Goal: Find contact information: Find contact information

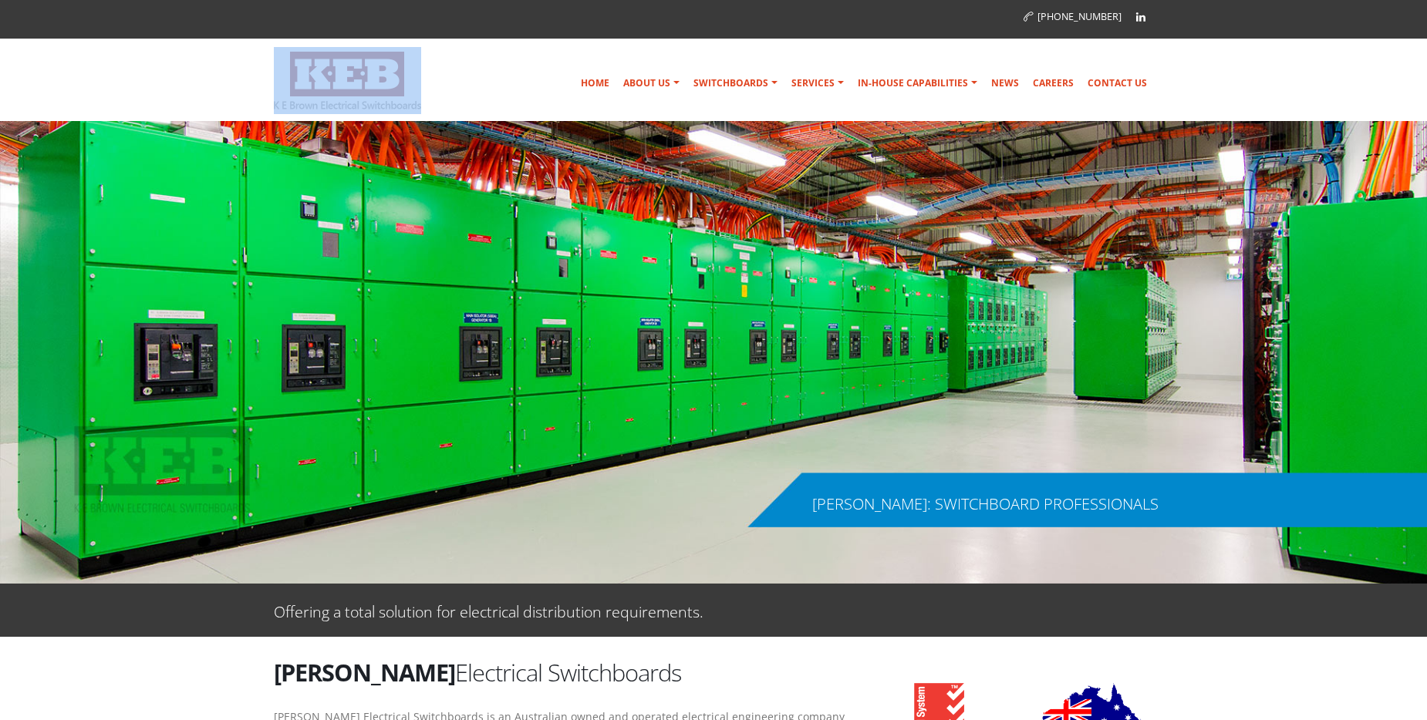
drag, startPoint x: 277, startPoint y: 110, endPoint x: 420, endPoint y: 109, distance: 143.4
click at [420, 109] on div "Home About Us Australian Made Mission & Values Community Support Company Histor…" at bounding box center [713, 80] width 902 height 67
drag, startPoint x: 420, startPoint y: 109, endPoint x: 336, endPoint y: 114, distance: 84.2
click at [377, 110] on div at bounding box center [347, 80] width 147 height 67
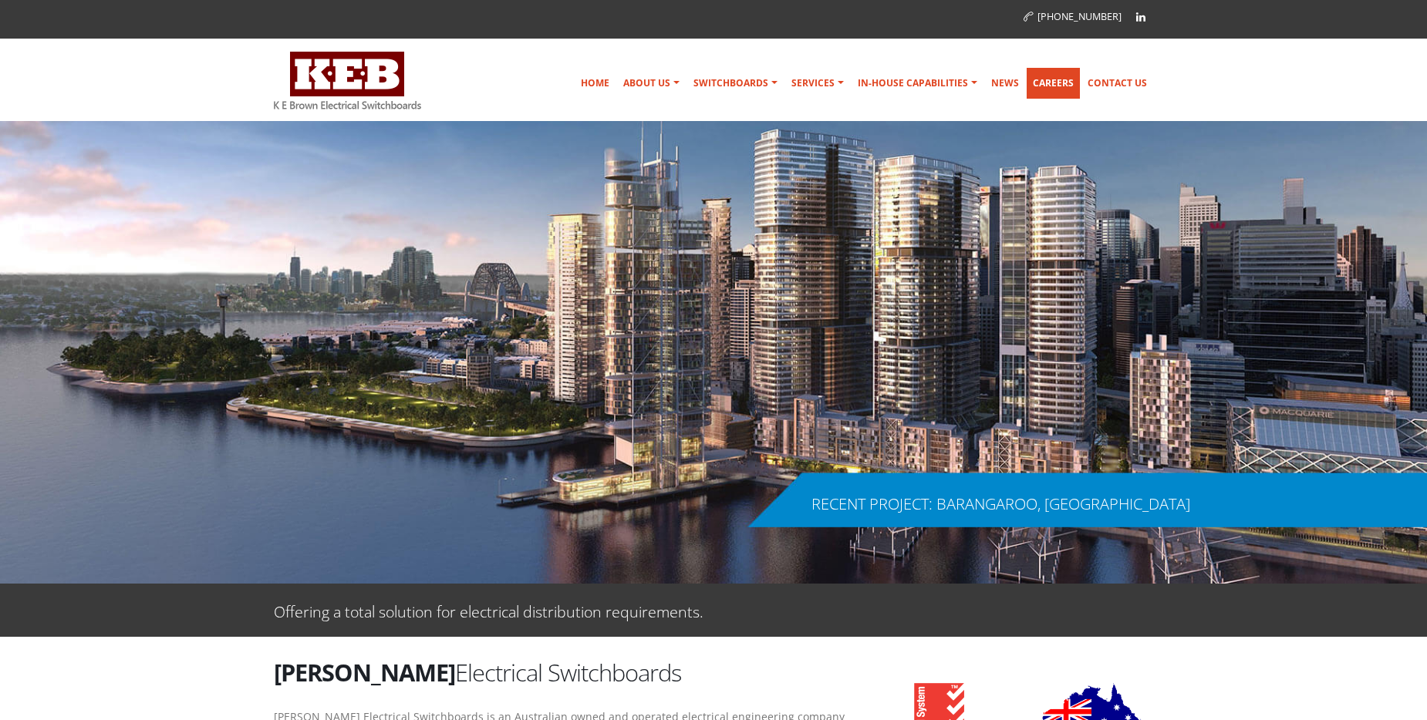
click at [1061, 85] on link "Careers" at bounding box center [1052, 83] width 53 height 31
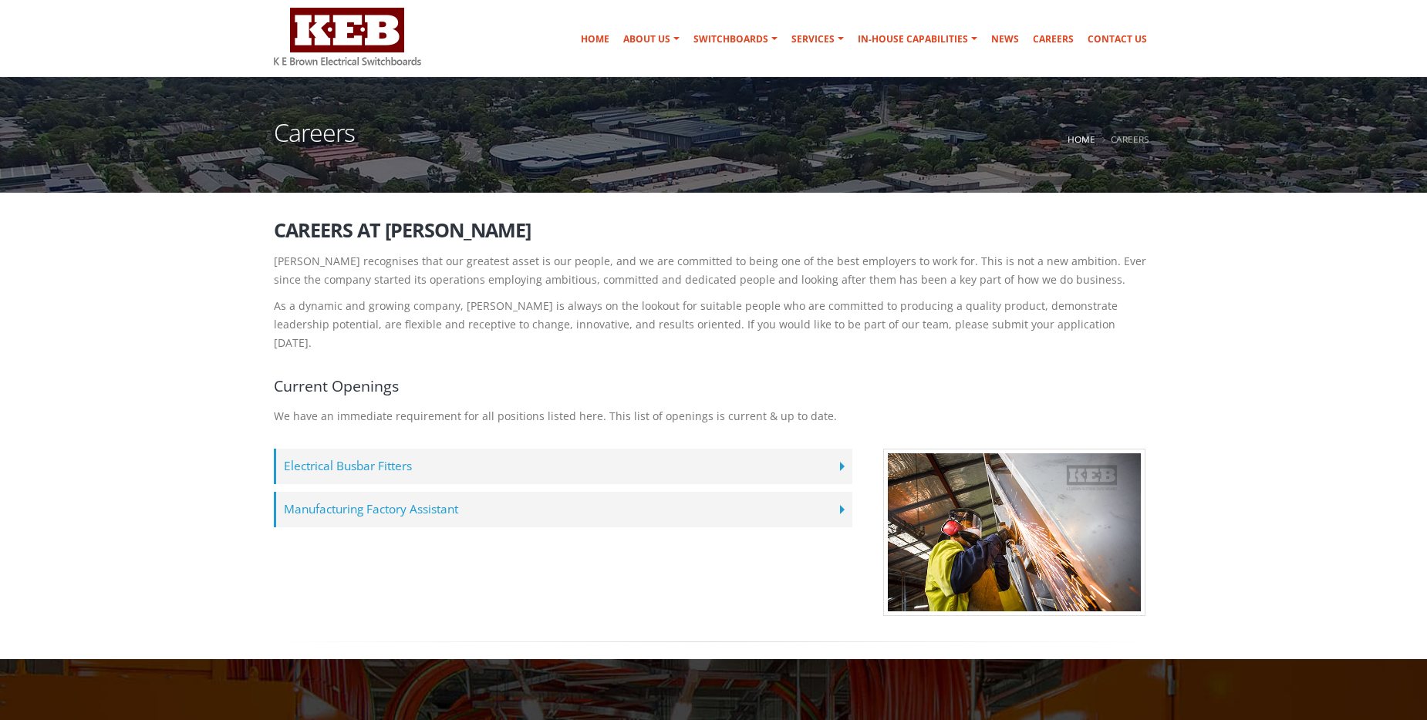
scroll to position [154, 0]
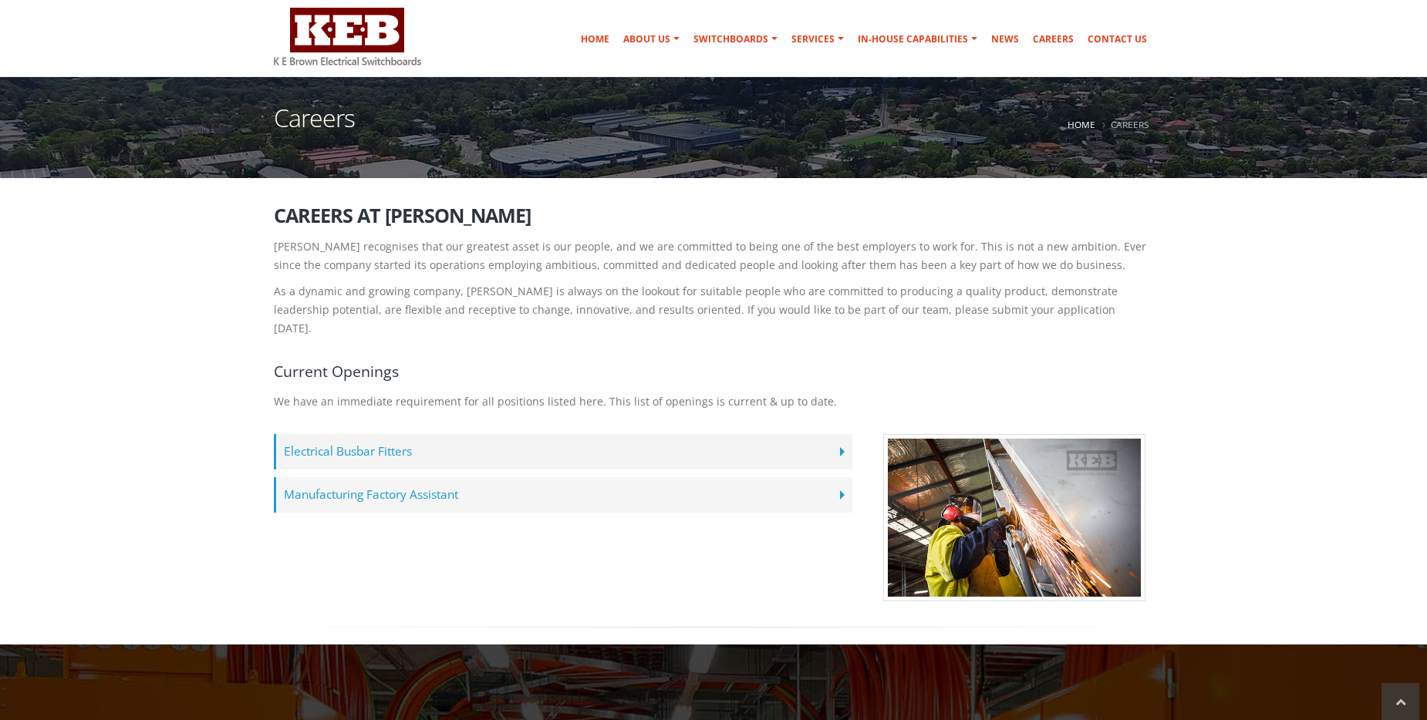
click at [457, 477] on label "Manufacturing Factory Assistant" at bounding box center [563, 494] width 578 height 35
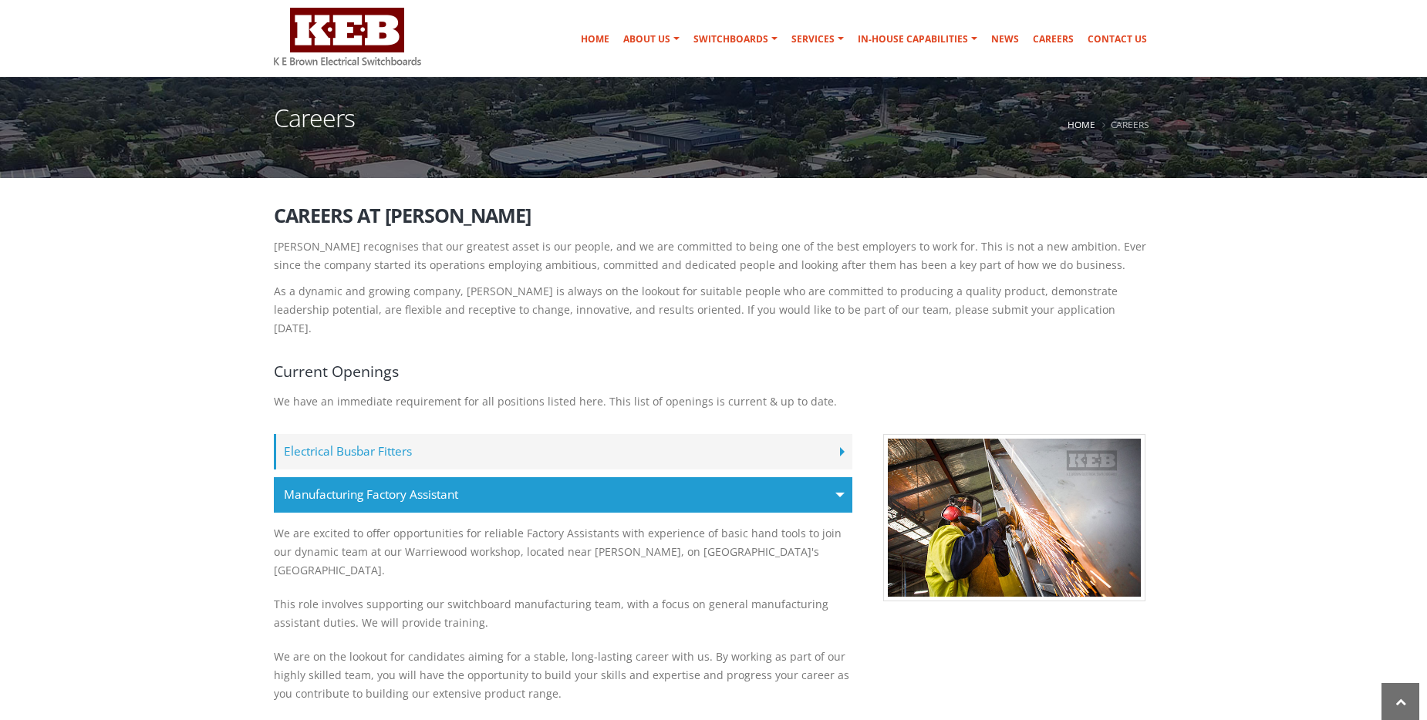
click at [368, 434] on label "Electrical Busbar Fitters" at bounding box center [563, 451] width 578 height 35
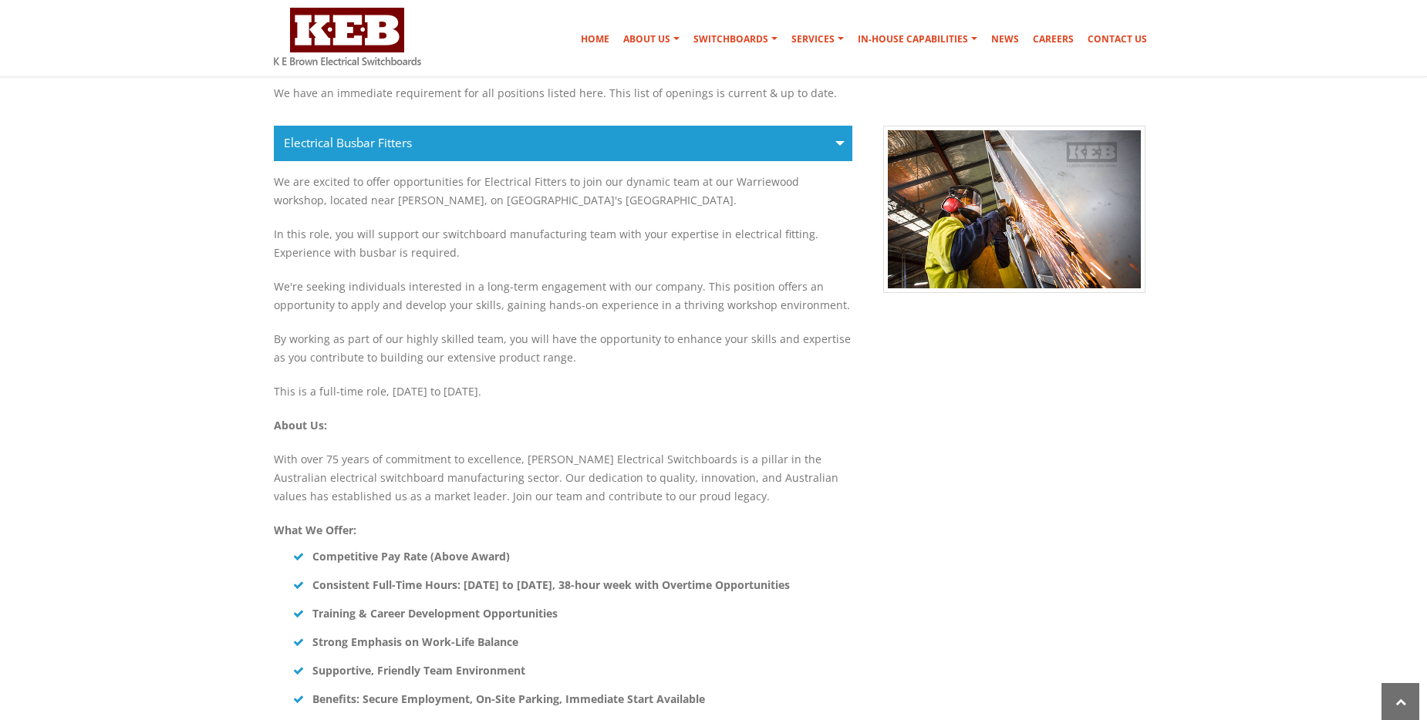
scroll to position [0, 0]
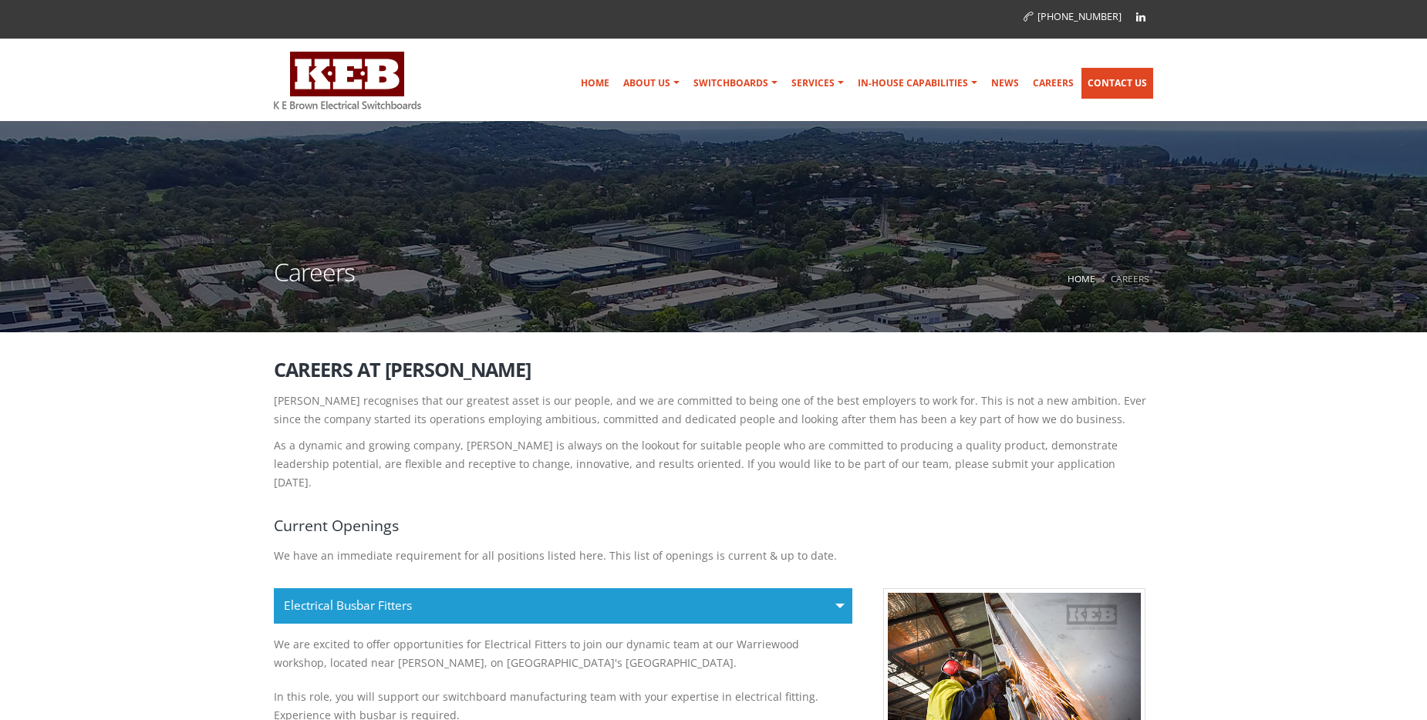
click at [1122, 88] on link "Contact Us" at bounding box center [1117, 83] width 72 height 31
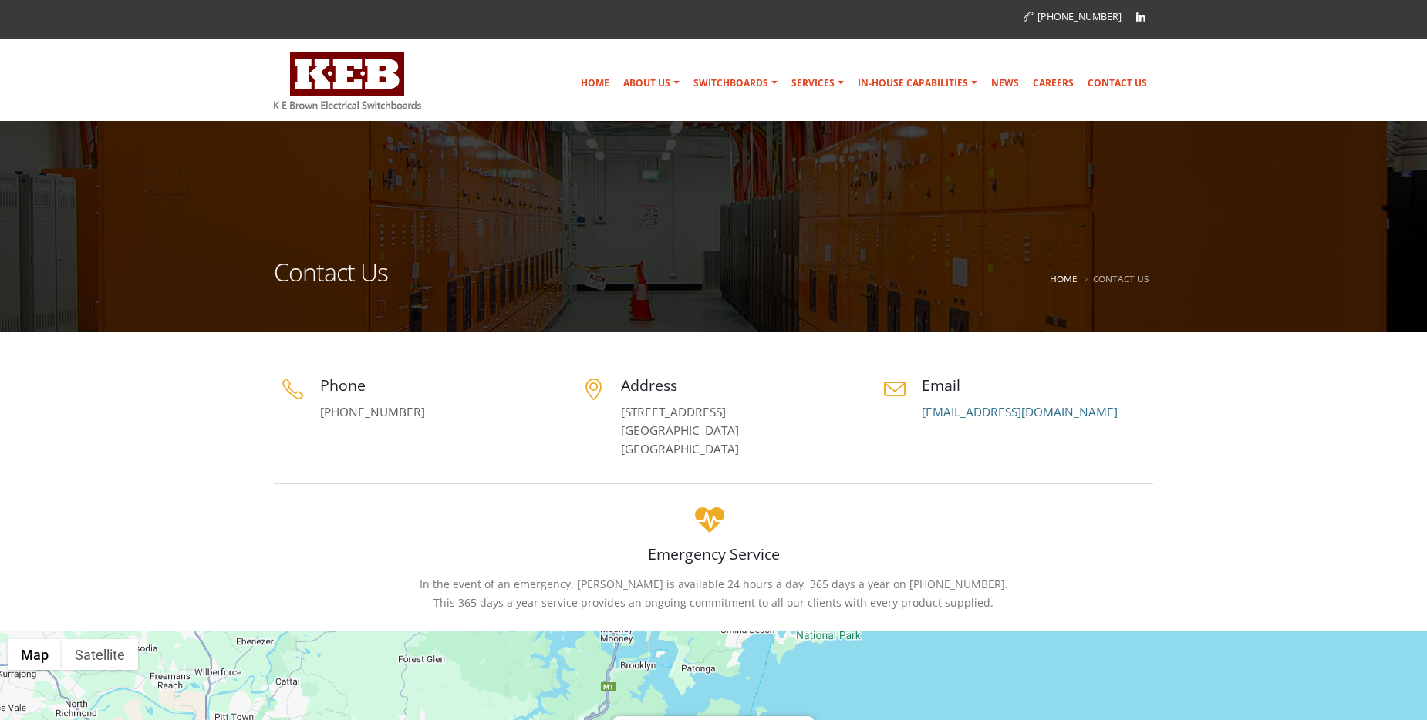
drag, startPoint x: 616, startPoint y: 414, endPoint x: 667, endPoint y: 455, distance: 65.3
click at [667, 455] on div "Address [STREET_ADDRESS]" at bounding box center [714, 417] width 278 height 84
drag, startPoint x: 667, startPoint y: 455, endPoint x: 655, endPoint y: 439, distance: 20.4
copy link "[STREET_ADDRESS]"
drag, startPoint x: 404, startPoint y: 412, endPoint x: 320, endPoint y: 423, distance: 84.8
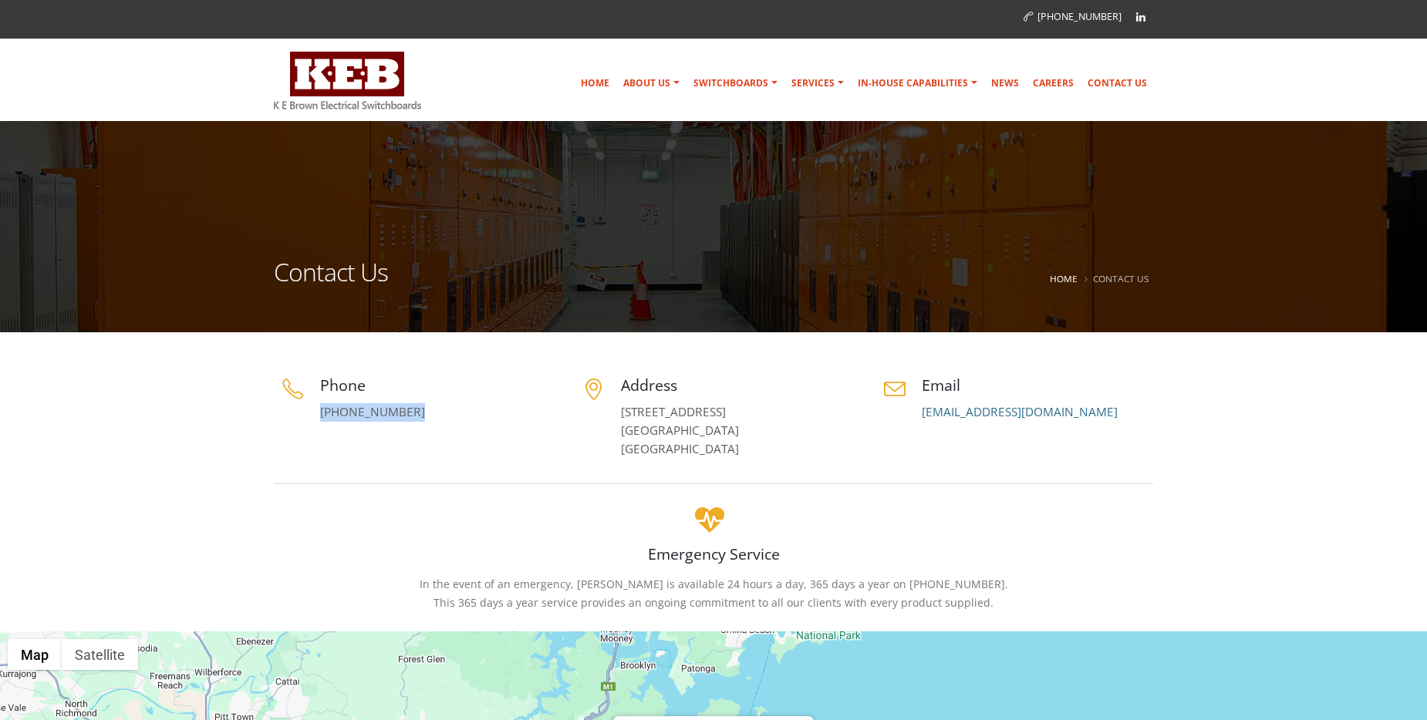
click at [320, 423] on div "Phone [PHONE_NUMBER]" at bounding box center [412, 402] width 301 height 55
drag, startPoint x: 320, startPoint y: 423, endPoint x: 330, endPoint y: 418, distance: 11.4
copy link "[PHONE_NUMBER]"
drag, startPoint x: 1092, startPoint y: 412, endPoint x: 921, endPoint y: 418, distance: 171.3
click at [921, 418] on div "Email [EMAIL_ADDRESS][DOMAIN_NAME]" at bounding box center [1014, 398] width 278 height 47
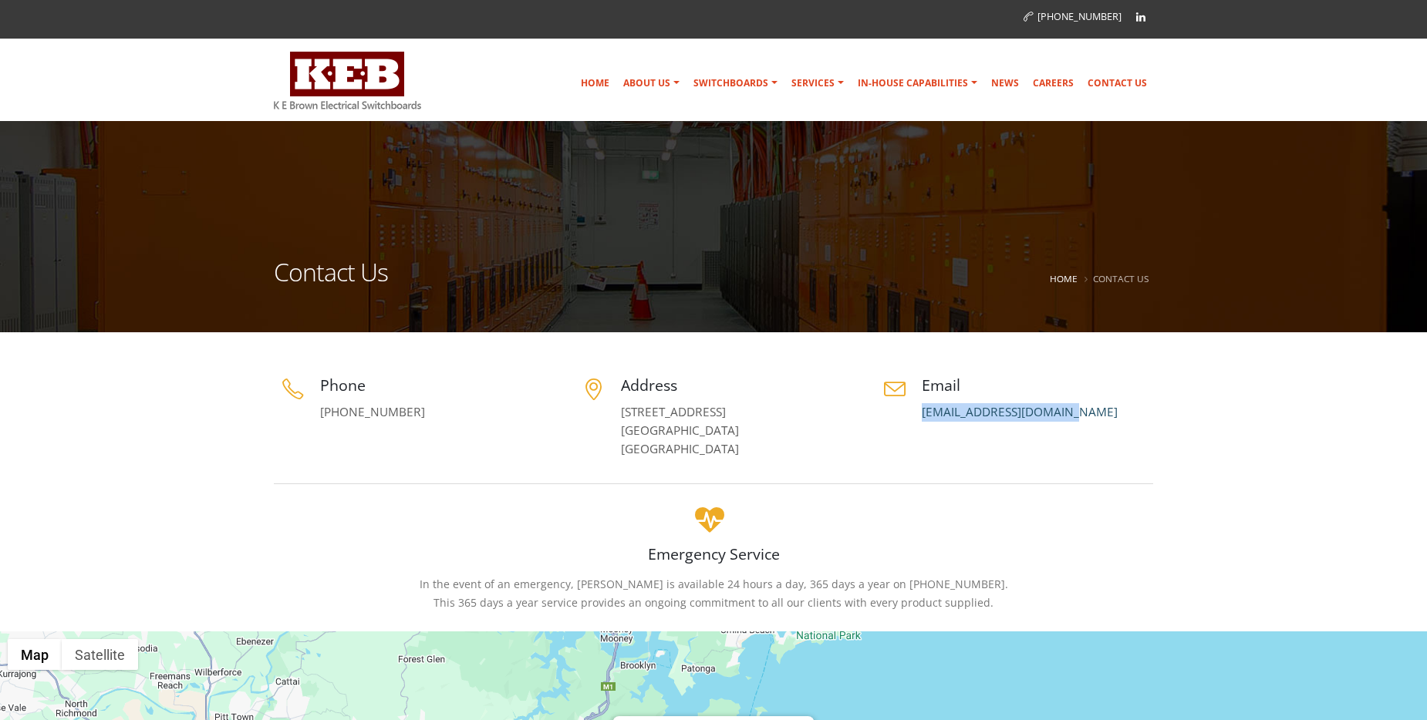
drag, startPoint x: 921, startPoint y: 418, endPoint x: 949, endPoint y: 414, distance: 28.0
copy link "[EMAIL_ADDRESS][DOMAIN_NAME]"
